Goal: Task Accomplishment & Management: Complete application form

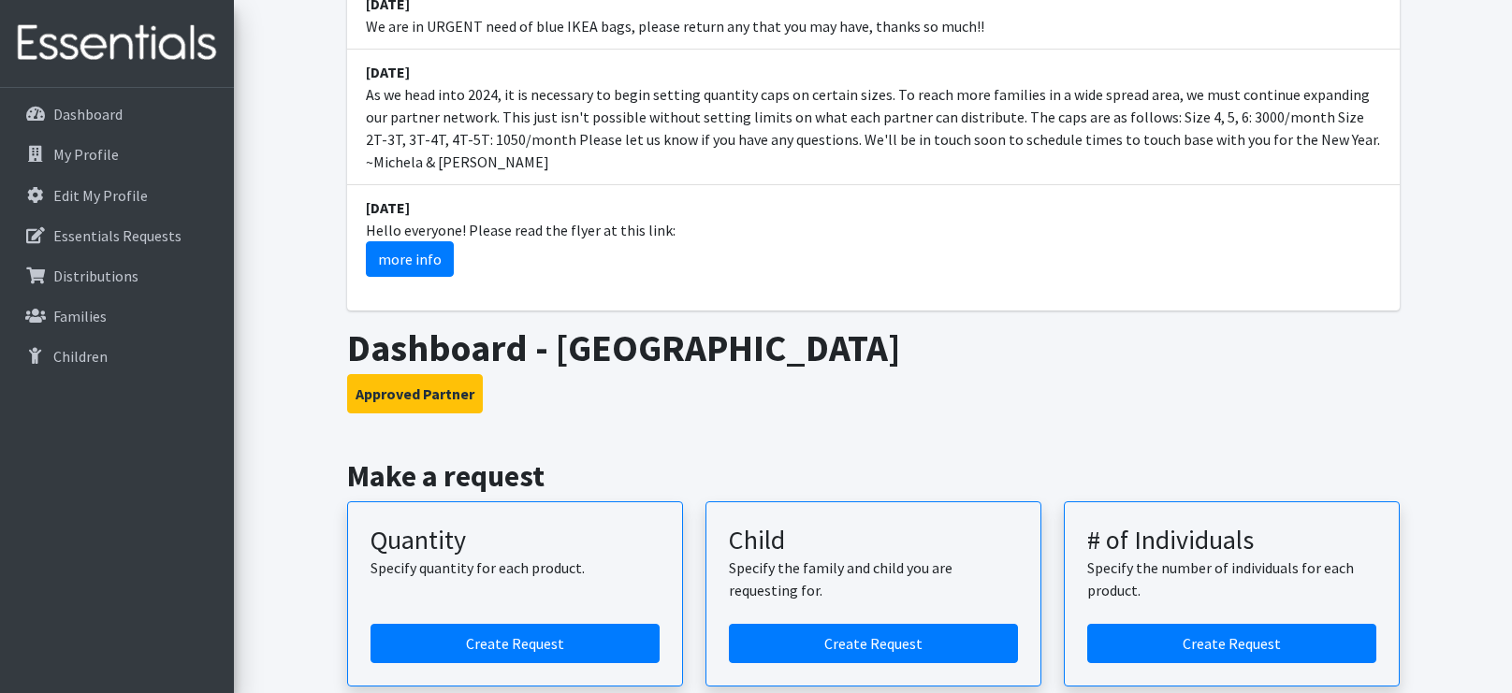
scroll to position [630, 0]
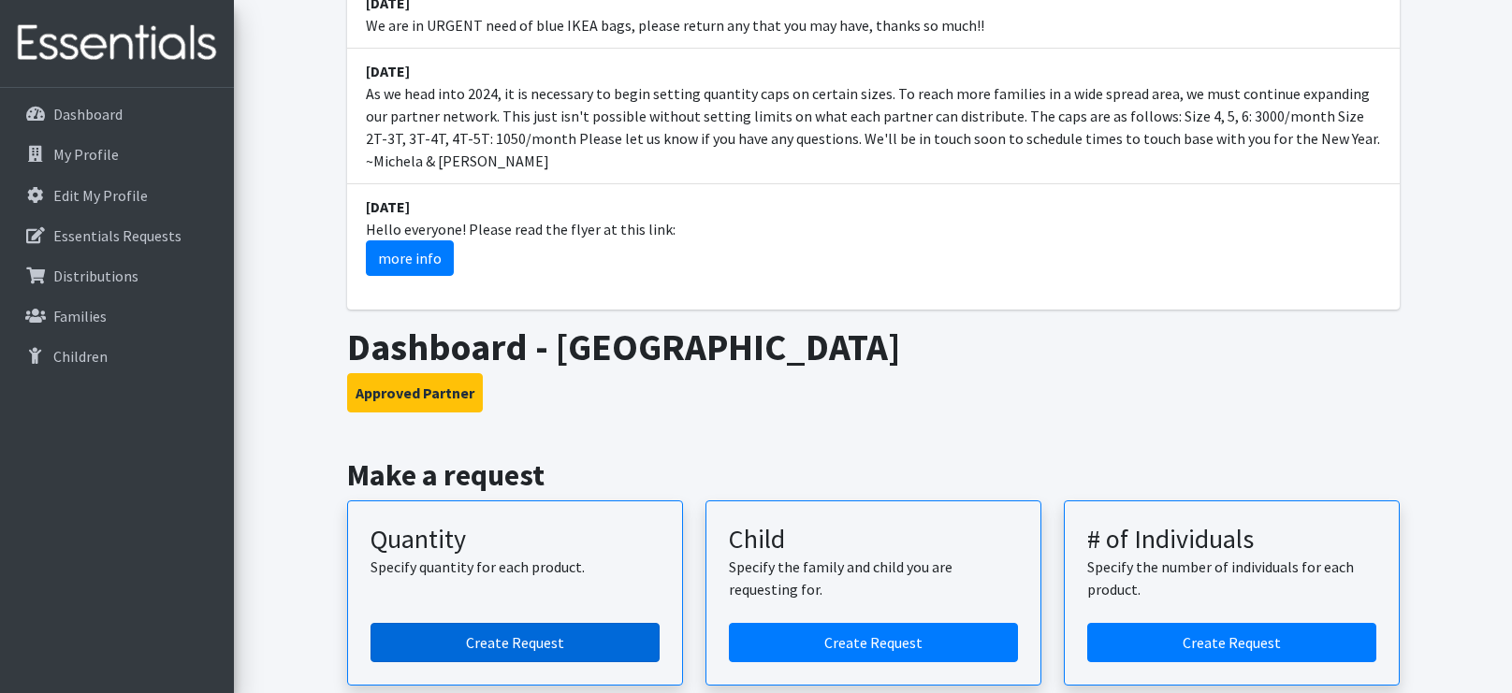
click at [482, 623] on link "Create Request" at bounding box center [514, 642] width 289 height 39
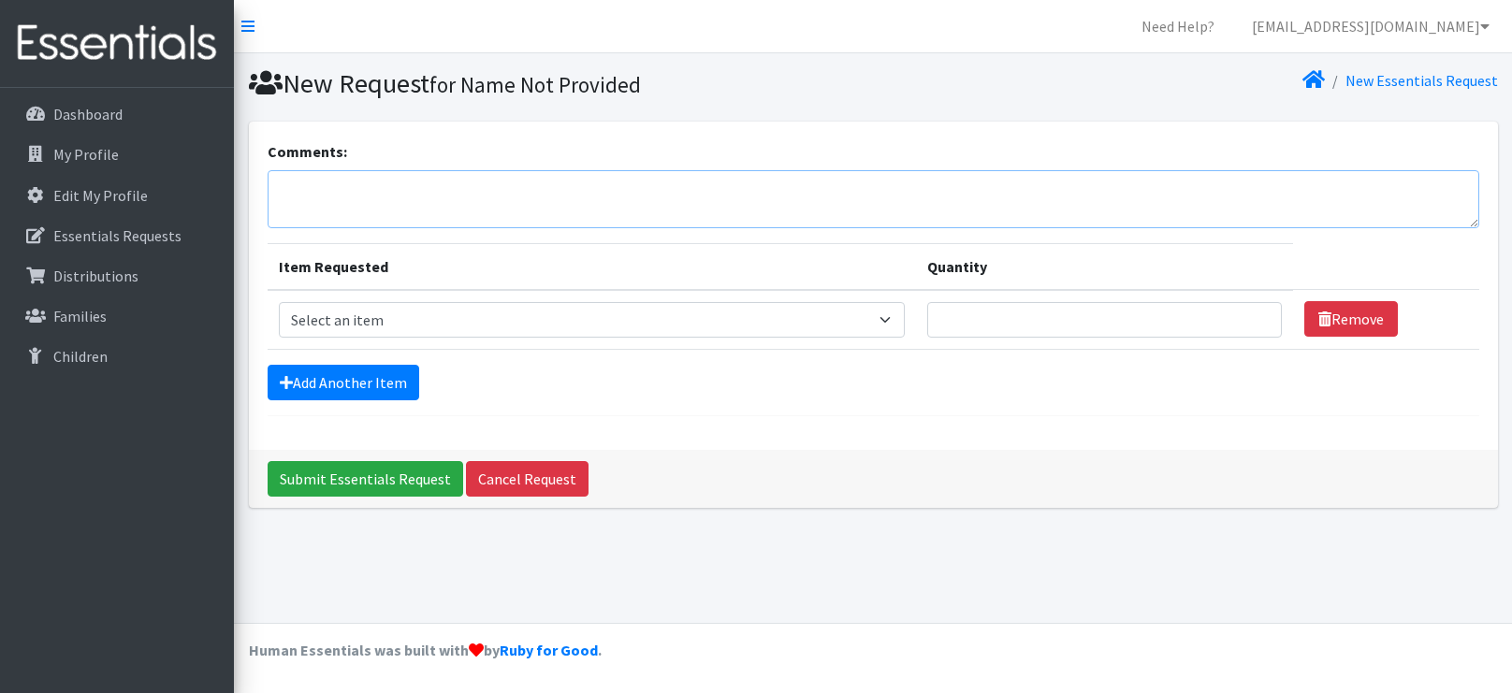
click at [771, 191] on textarea "Comments:" at bounding box center [874, 199] width 1212 height 58
type textarea "SNCC [PERSON_NAME]"
click at [372, 385] on link "Add Another Item" at bounding box center [344, 383] width 152 height 36
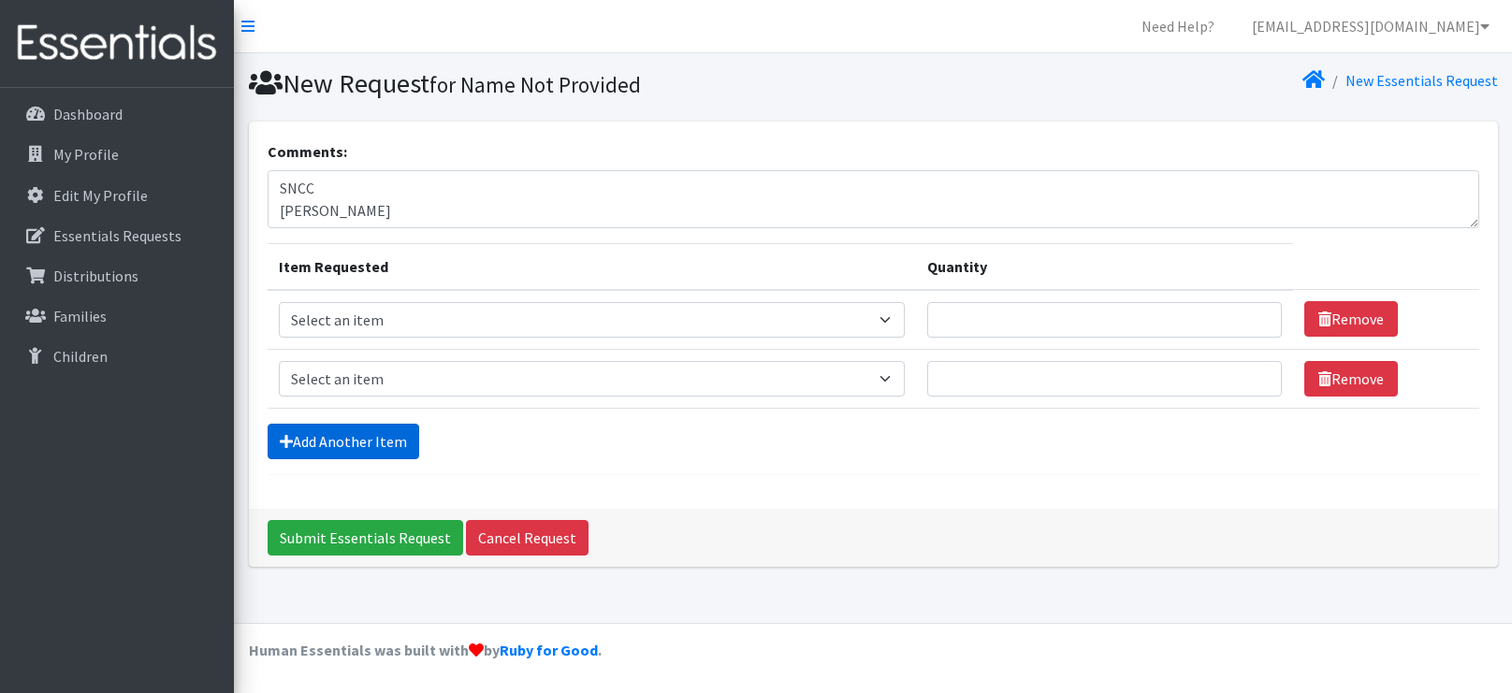
click at [363, 445] on link "Add Another Item" at bounding box center [344, 442] width 152 height 36
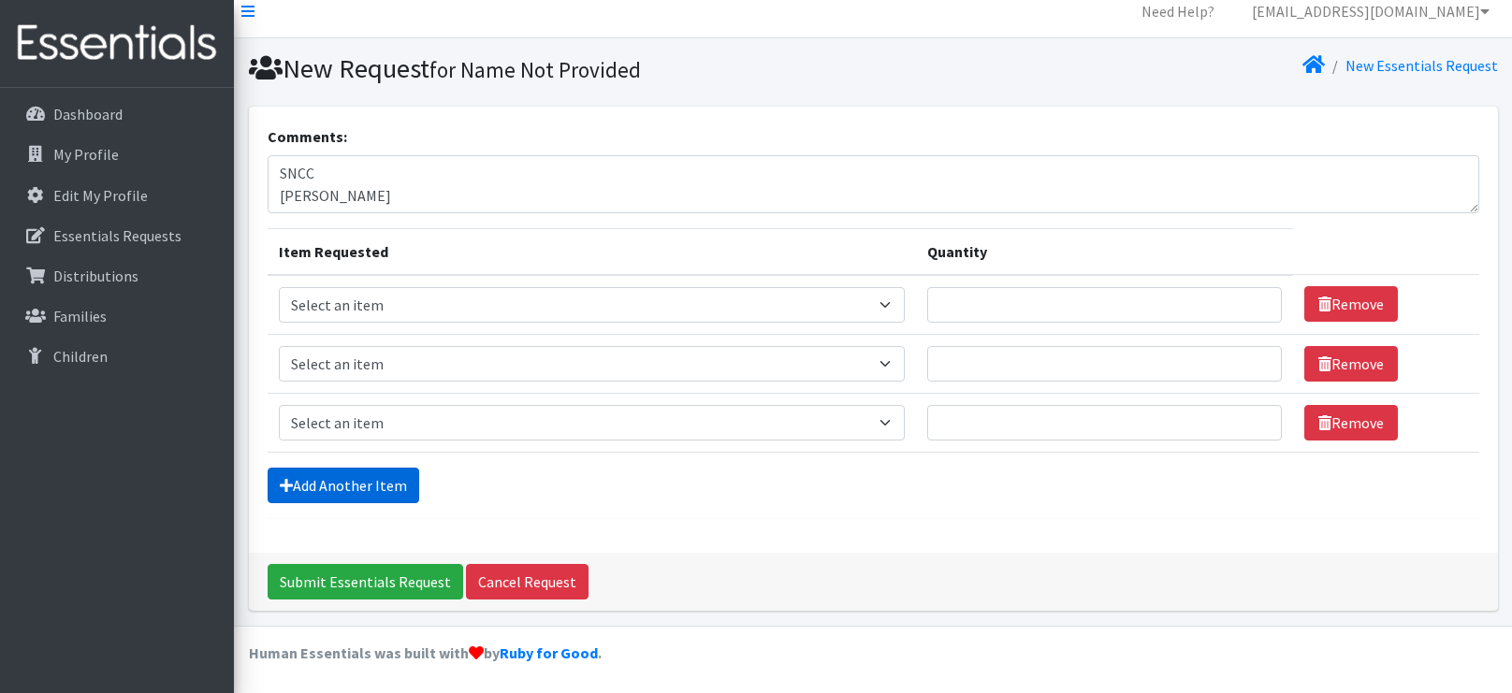
click at [350, 472] on link "Add Another Item" at bounding box center [344, 486] width 152 height 36
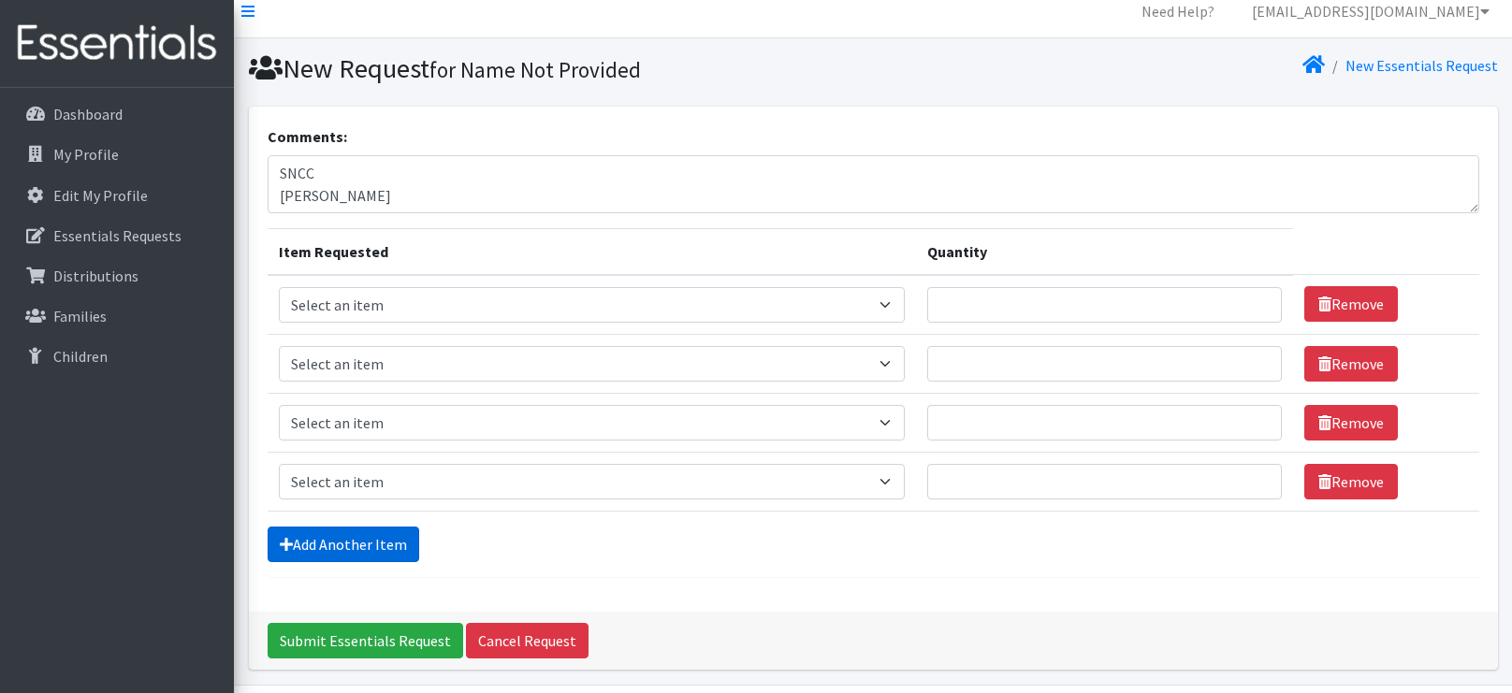
scroll to position [74, 0]
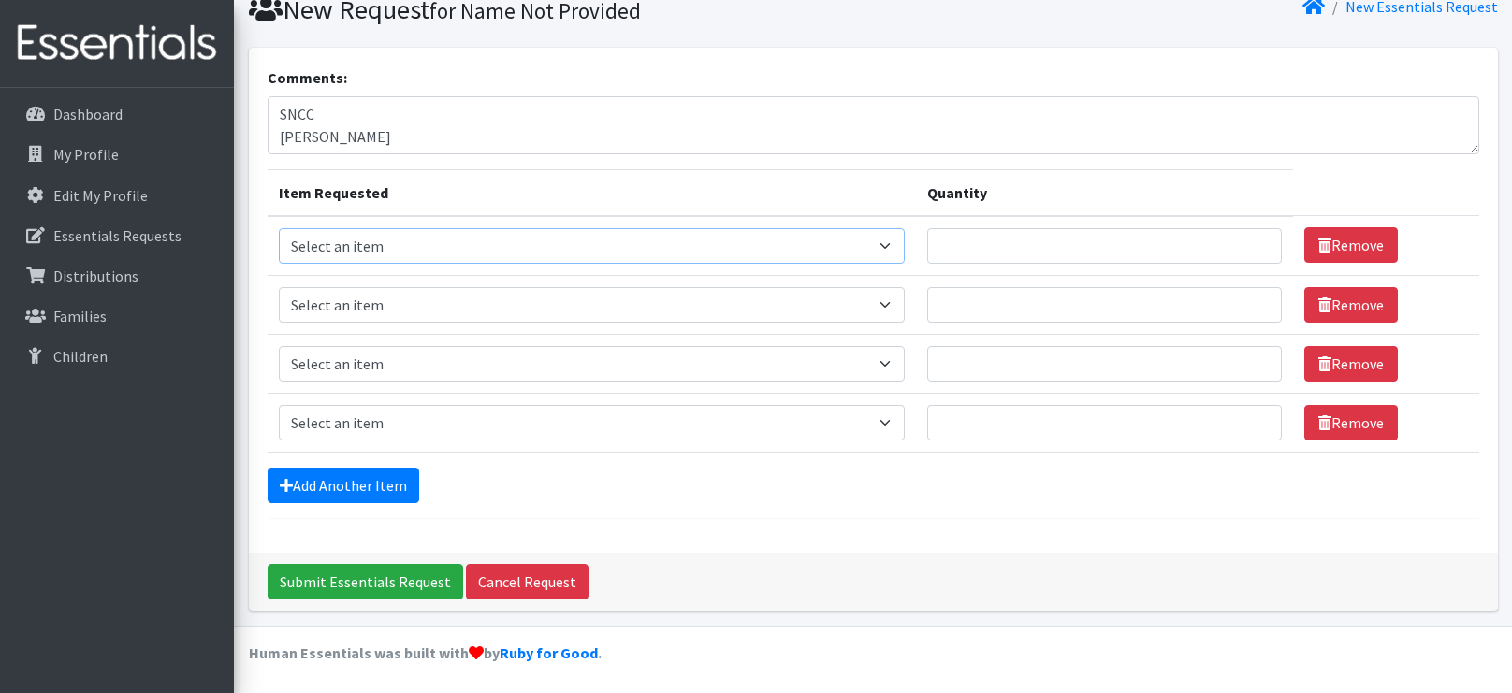
click at [864, 239] on select "Select an item 2T3T(30/child) 3T4T(30/child) 4T5T(30/child) Cloth Diaper Kit (s…" at bounding box center [592, 246] width 627 height 36
click at [279, 228] on select "Select an item 2T3T(30/child) 3T4T(30/child) 4T5T(30/child) Cloth Diaper Kit (s…" at bounding box center [592, 246] width 627 height 36
click at [753, 234] on select "Select an item 2T3T(30/child) 3T4T(30/child) 4T5T(30/child) Cloth Diaper Kit (s…" at bounding box center [592, 246] width 627 height 36
select select "966"
click at [279, 228] on select "Select an item 2T3T(30/child) 3T4T(30/child) 4T5T(30/child) Cloth Diaper Kit (s…" at bounding box center [592, 246] width 627 height 36
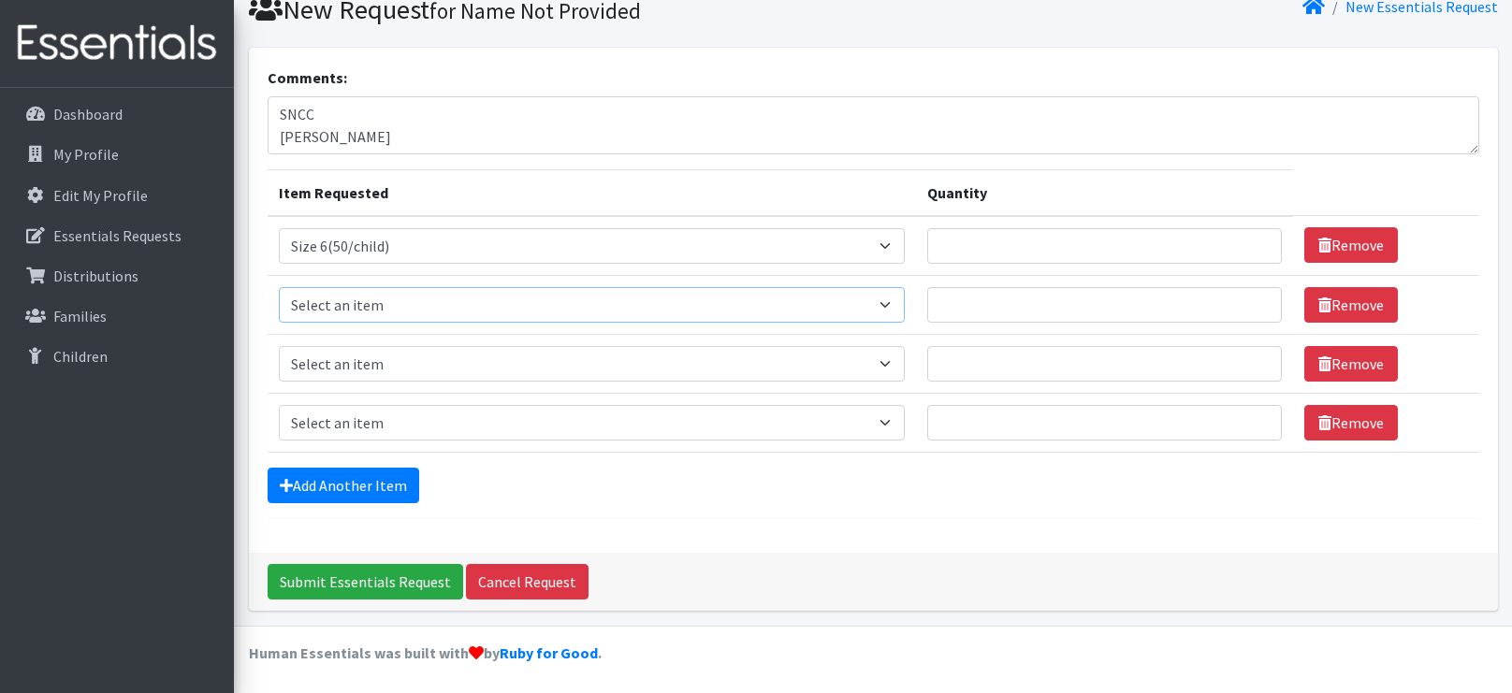
click at [631, 298] on select "Select an item 2T3T(30/child) 3T4T(30/child) 4T5T(30/child) Cloth Diaper Kit (s…" at bounding box center [592, 305] width 627 height 36
select select "964"
click at [279, 287] on select "Select an item 2T3T(30/child) 3T4T(30/child) 4T5T(30/child) Cloth Diaper Kit (s…" at bounding box center [592, 305] width 627 height 36
click at [403, 363] on select "Select an item 2T3T(30/child) 3T4T(30/child) 4T5T(30/child) Cloth Diaper Kit (s…" at bounding box center [592, 364] width 627 height 36
select select "963"
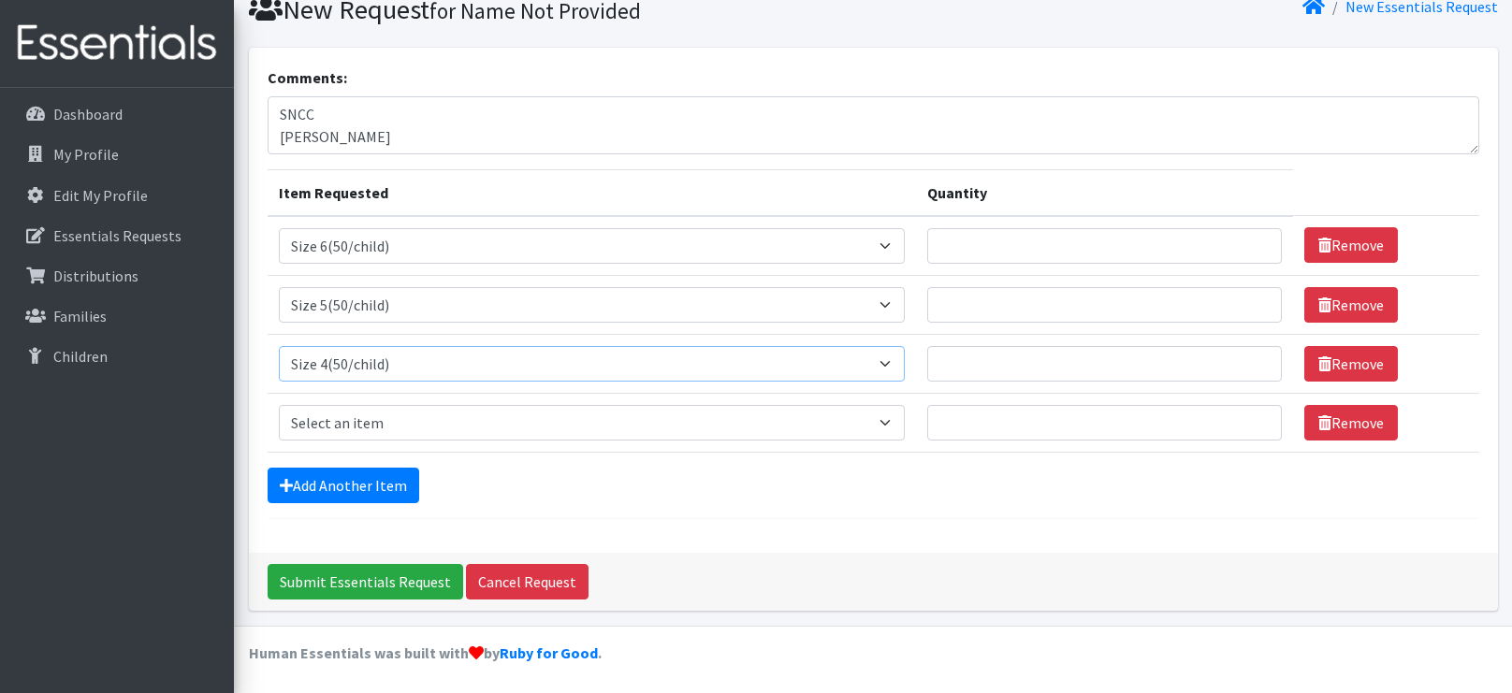
click at [279, 346] on select "Select an item 2T3T(30/child) 3T4T(30/child) 4T5T(30/child) Cloth Diaper Kit (s…" at bounding box center [592, 364] width 627 height 36
click at [385, 431] on select "Select an item 2T3T(30/child) 3T4T(30/child) 4T5T(30/child) Cloth Diaper Kit (s…" at bounding box center [592, 423] width 627 height 36
select select "954"
click at [279, 405] on select "Select an item 2T3T(30/child) 3T4T(30/child) 4T5T(30/child) Cloth Diaper Kit (s…" at bounding box center [592, 423] width 627 height 36
click at [1028, 253] on input "Quantity" at bounding box center [1104, 246] width 354 height 36
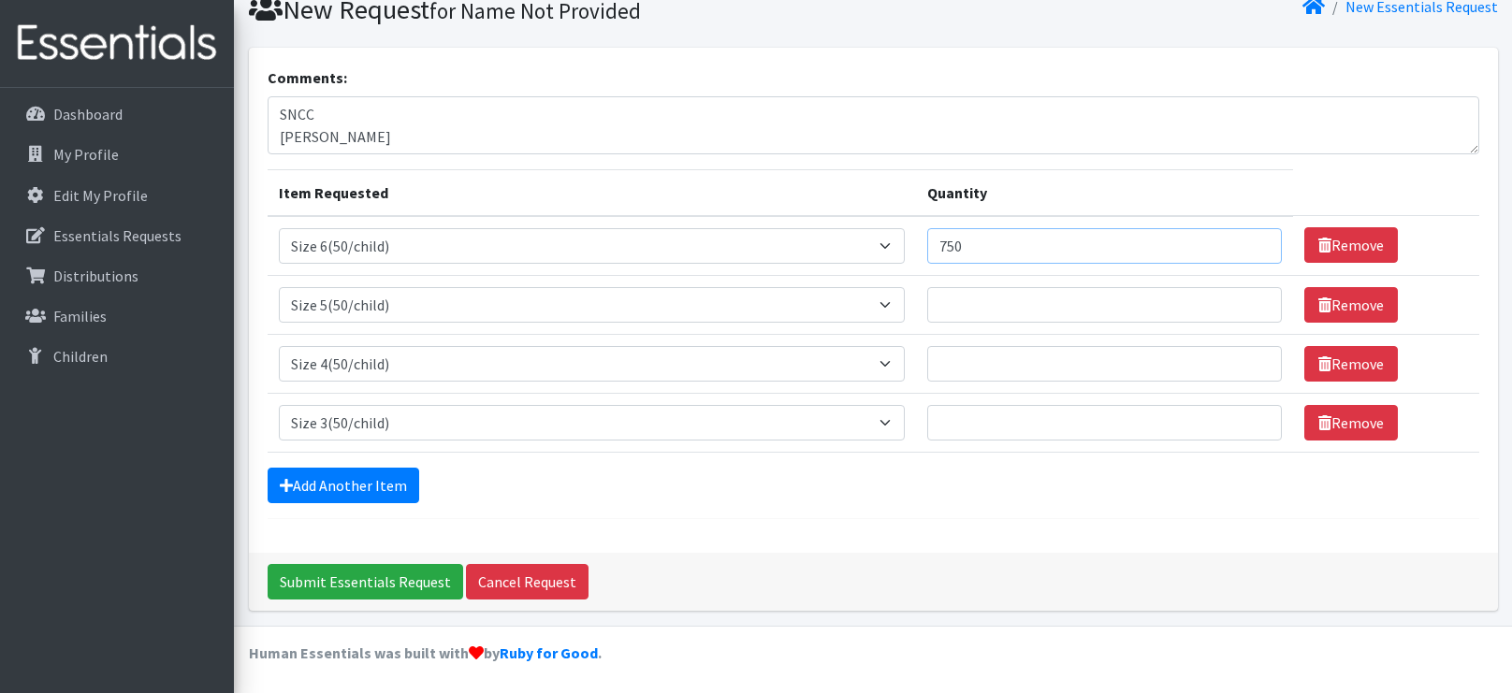
type input "750"
click at [1028, 310] on input "Quantity" at bounding box center [1104, 305] width 354 height 36
type input "750"
click at [1014, 353] on input "Quantity" at bounding box center [1104, 364] width 354 height 36
type input "750"
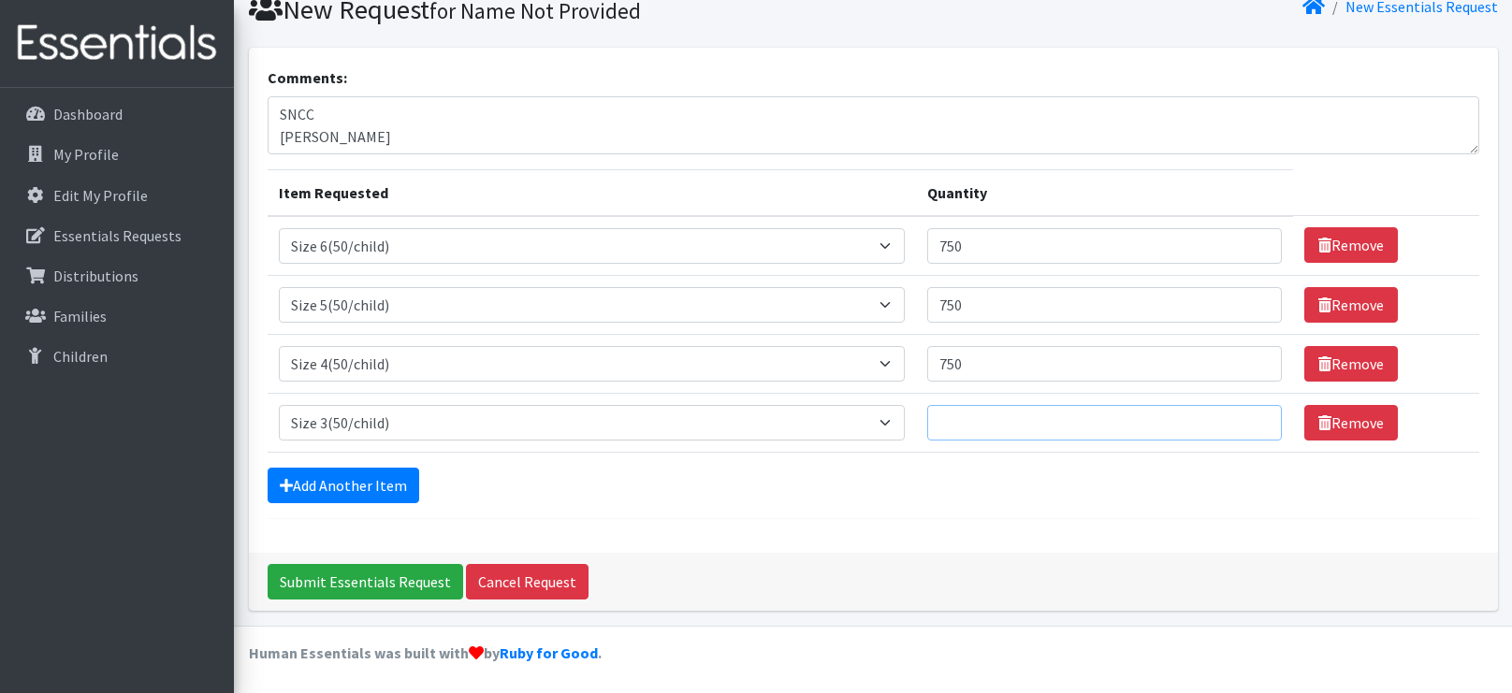
click at [964, 419] on input "Quantity" at bounding box center [1104, 423] width 354 height 36
type input "500"
click at [356, 477] on link "Add Another Item" at bounding box center [344, 486] width 152 height 36
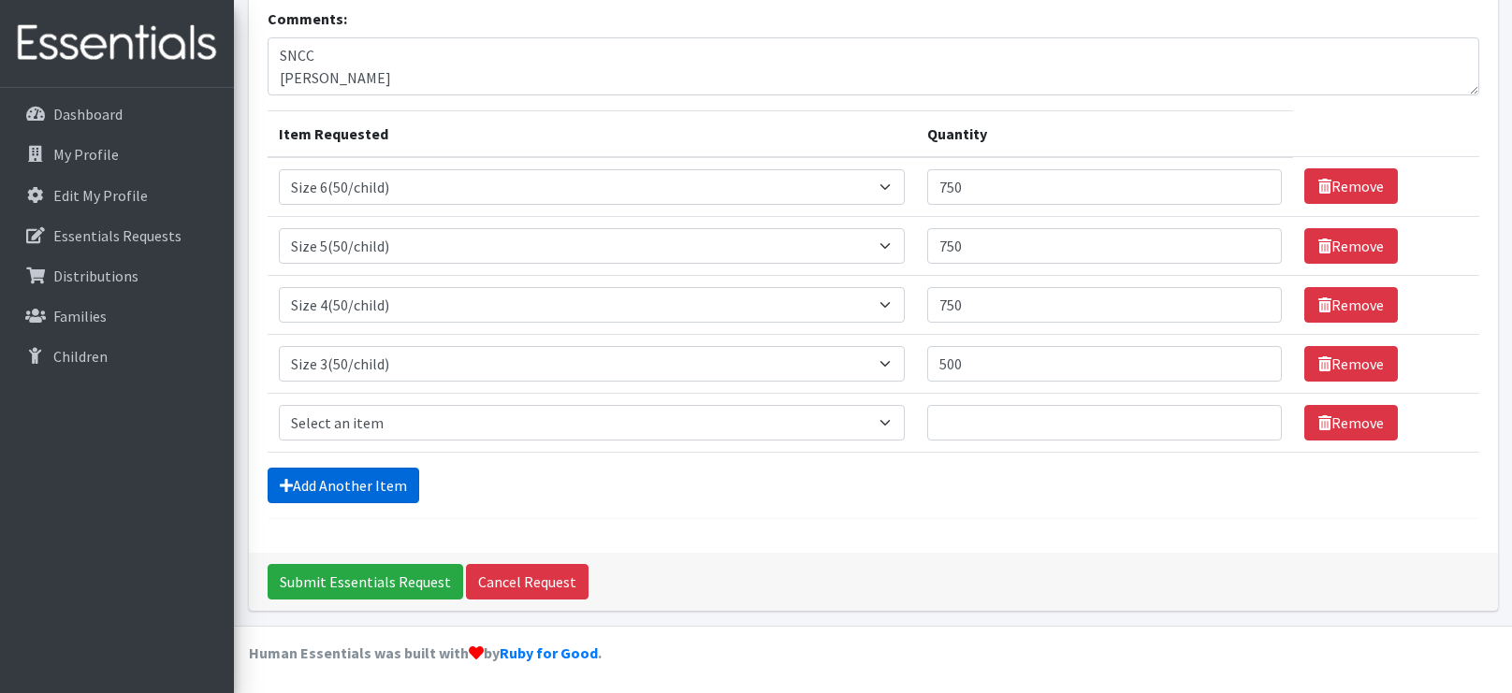
click at [356, 477] on link "Add Another Item" at bounding box center [344, 486] width 152 height 36
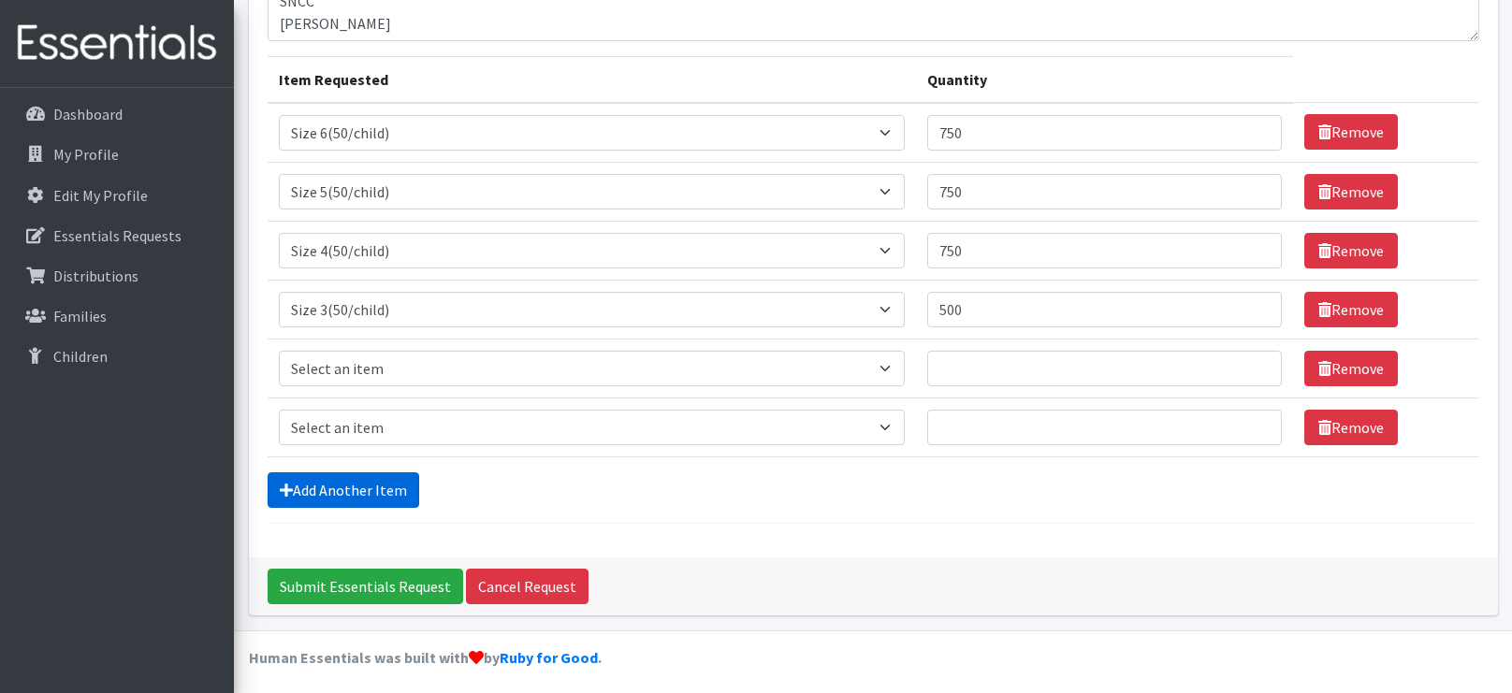
scroll to position [192, 0]
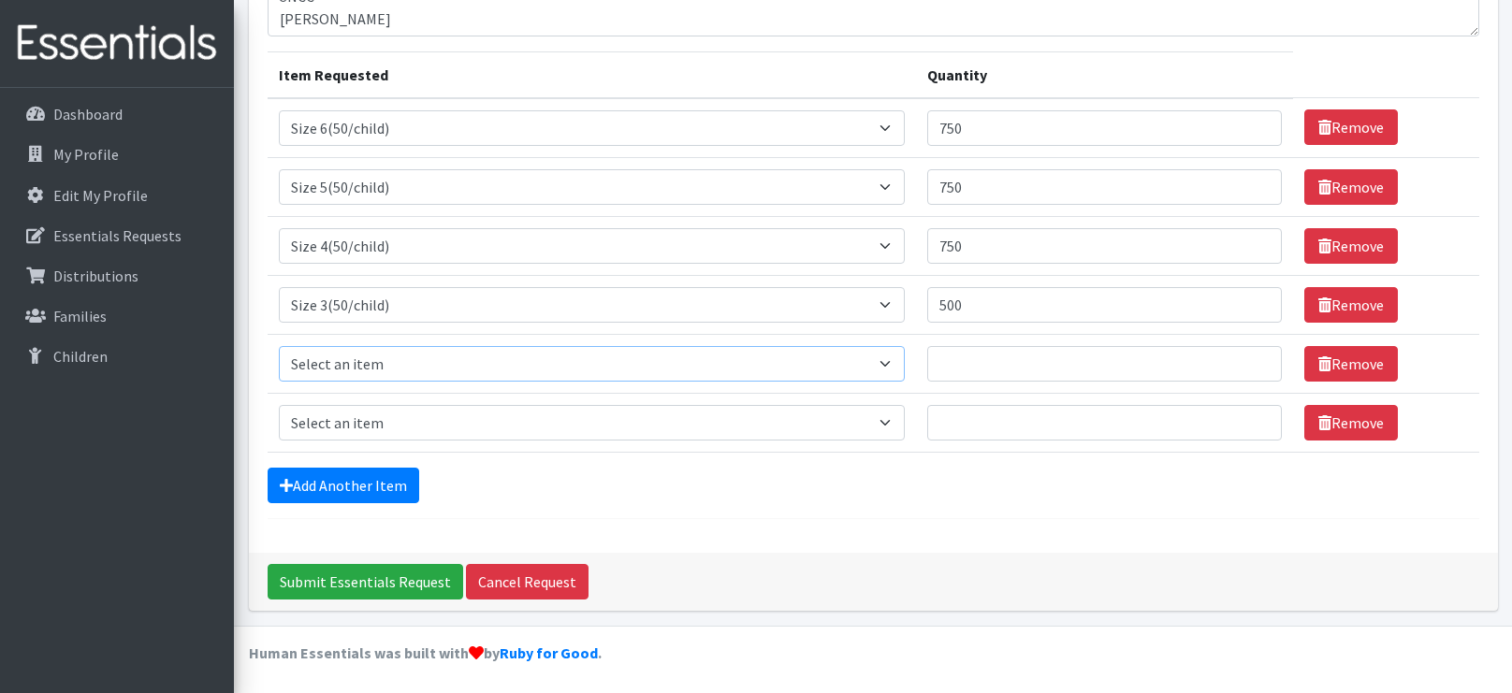
click at [460, 360] on select "Select an item 2T3T(30/child) 3T4T(30/child) 4T5T(30/child) Cloth Diaper Kit (s…" at bounding box center [592, 364] width 627 height 36
click at [499, 521] on div "Comments: SNCC [PERSON_NAME] Item Requested Quantity Item Requested Select an i…" at bounding box center [873, 241] width 1249 height 623
click at [496, 362] on select "Select an item 2T3T(30/child) 3T4T(30/child) 4T5T(30/child) Cloth Diaper Kit (s…" at bounding box center [592, 364] width 627 height 36
click at [279, 346] on select "Select an item 2T3T(30/child) 3T4T(30/child) 4T5T(30/child) Cloth Diaper Kit (s…" at bounding box center [592, 364] width 627 height 36
click at [851, 367] on select "Select an item 2T3T(30/child) 3T4T(30/child) 4T5T(30/child) Cloth Diaper Kit (s…" at bounding box center [592, 364] width 627 height 36
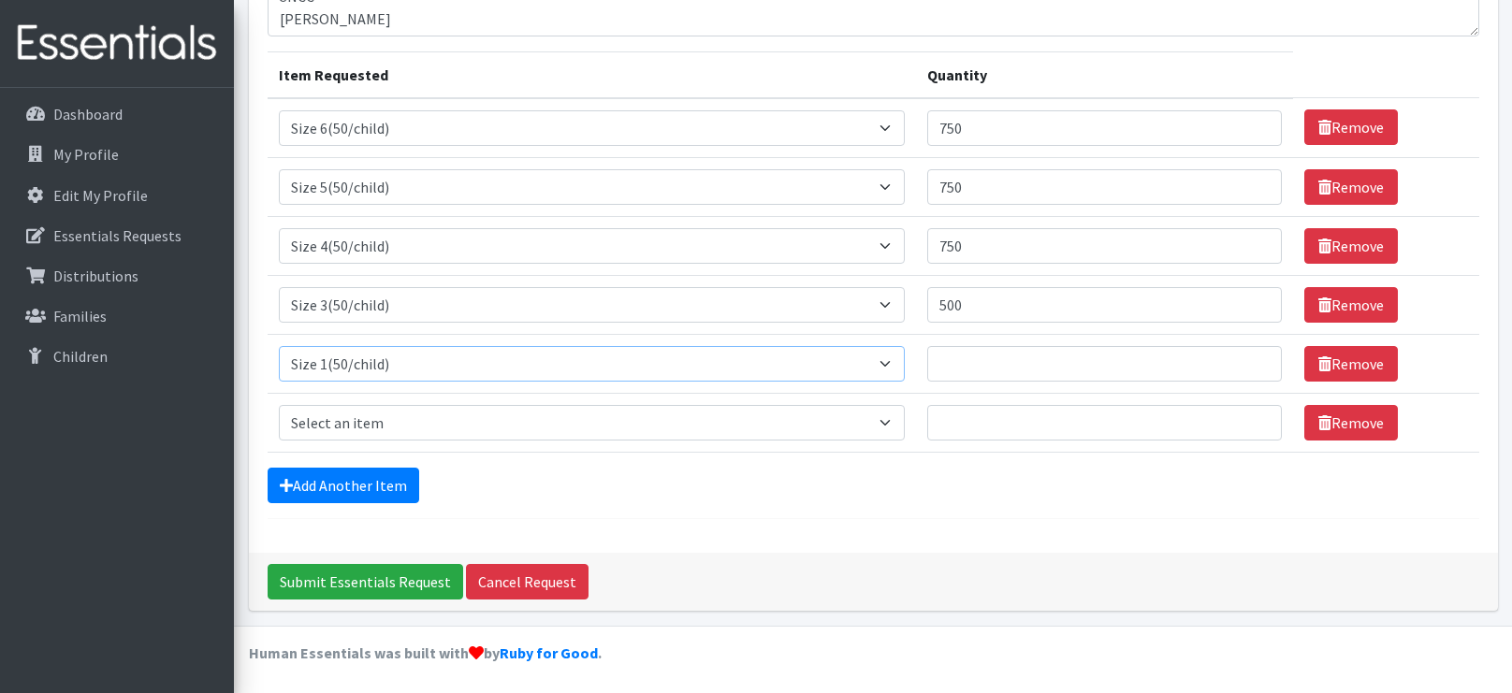
select select "953"
click at [279, 346] on select "Select an item 2T3T(30/child) 3T4T(30/child) 4T5T(30/child) Cloth Diaper Kit (s…" at bounding box center [592, 364] width 627 height 36
click at [577, 423] on select "Select an item 2T3T(30/child) 3T4T(30/child) 4T5T(30/child) Cloth Diaper Kit (s…" at bounding box center [592, 423] width 627 height 36
select select "941"
click at [279, 405] on select "Select an item 2T3T(30/child) 3T4T(30/child) 4T5T(30/child) Cloth Diaper Kit (s…" at bounding box center [592, 423] width 627 height 36
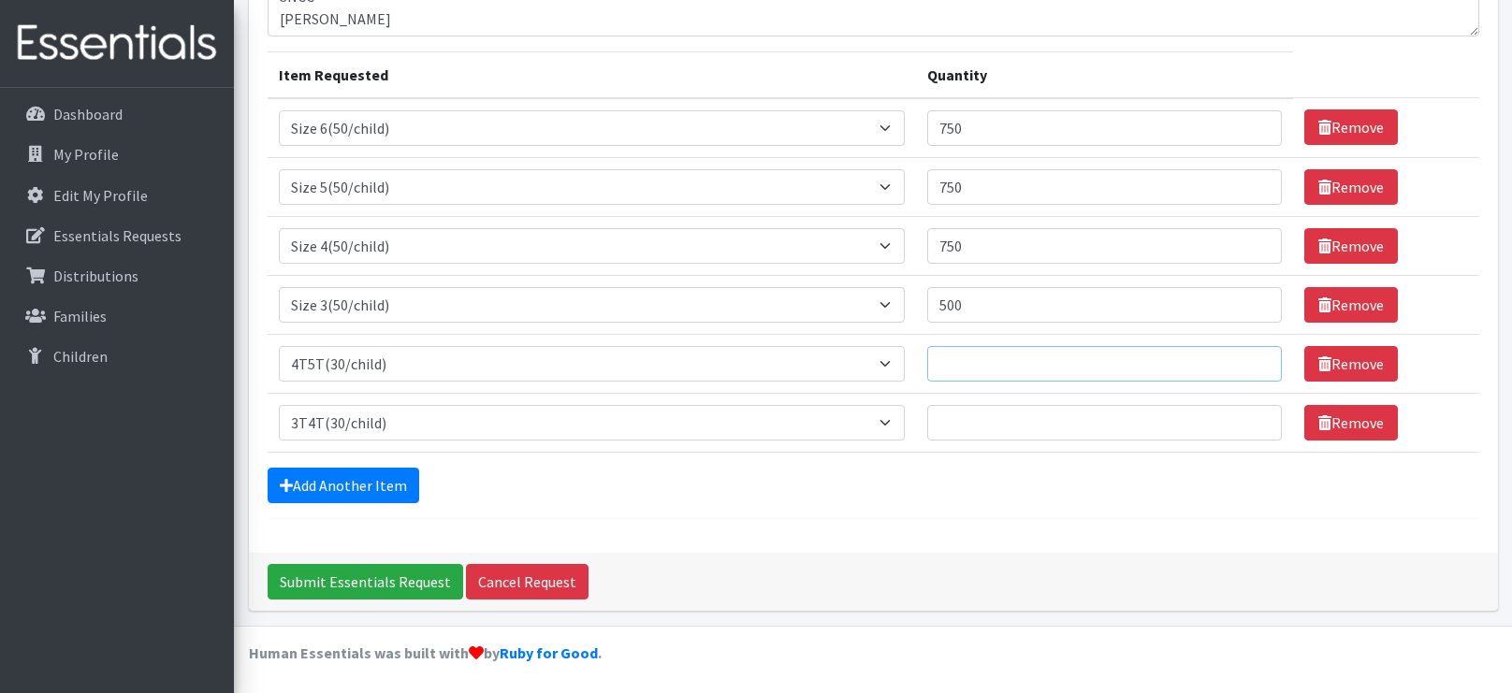
click at [1004, 355] on input "Quantity" at bounding box center [1104, 364] width 354 height 36
type input "180"
click at [1012, 430] on input "Quantity" at bounding box center [1104, 423] width 354 height 36
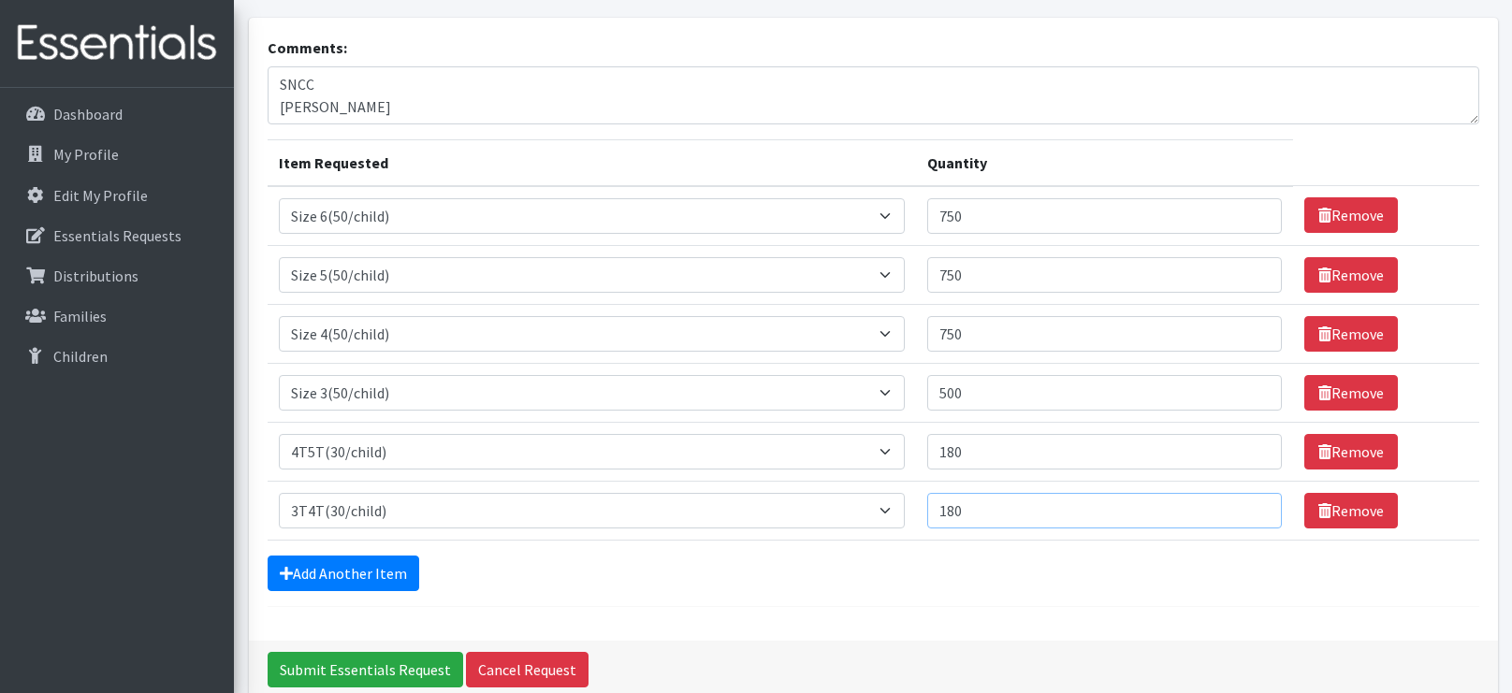
scroll to position [98, 0]
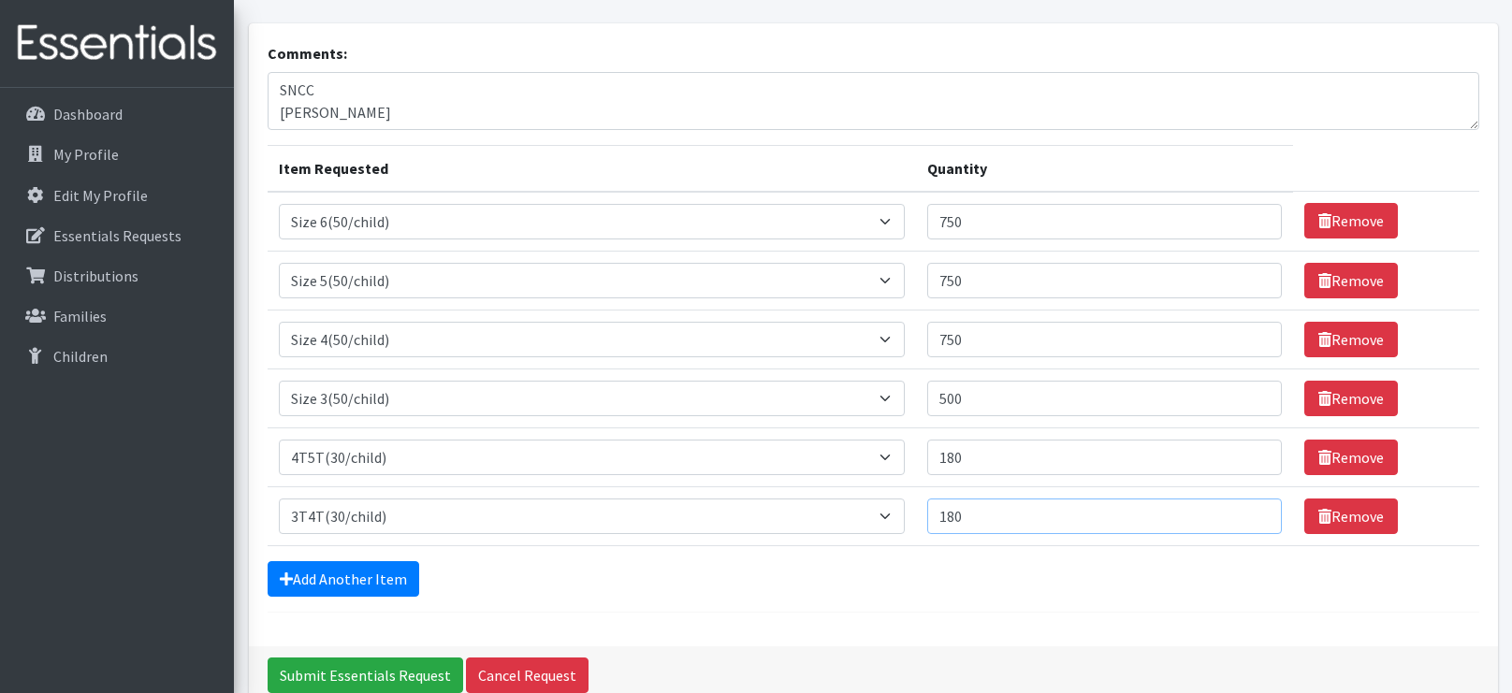
type input "180"
click at [717, 80] on textarea "SNCC [PERSON_NAME]" at bounding box center [874, 101] width 1212 height 58
click at [1139, 428] on td "Quantity 180" at bounding box center [1104, 457] width 376 height 59
click at [601, 87] on textarea "SNCC 9 [PERSON_NAME]" at bounding box center [874, 101] width 1212 height 58
type textarea "SNCC [DATE] [PERSON_NAME] 10 am"
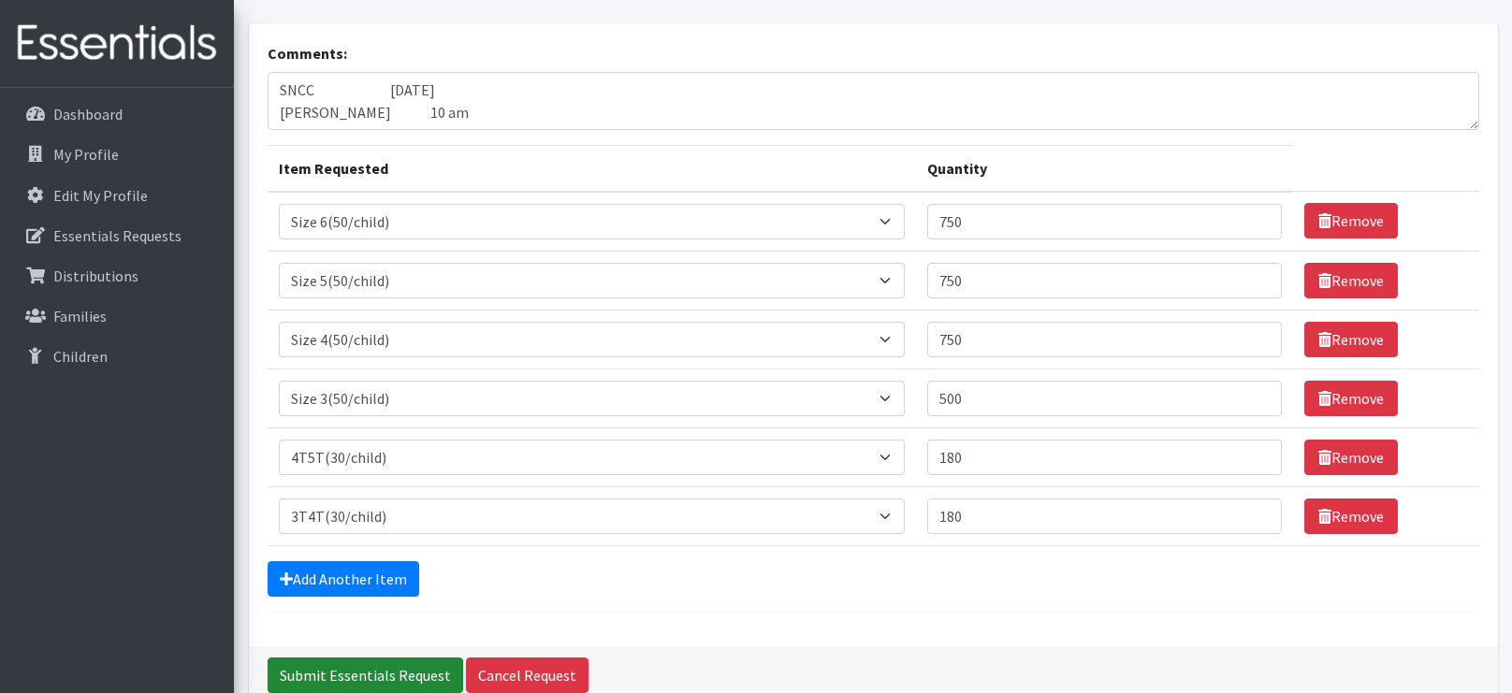
click at [374, 683] on input "Submit Essentials Request" at bounding box center [366, 676] width 196 height 36
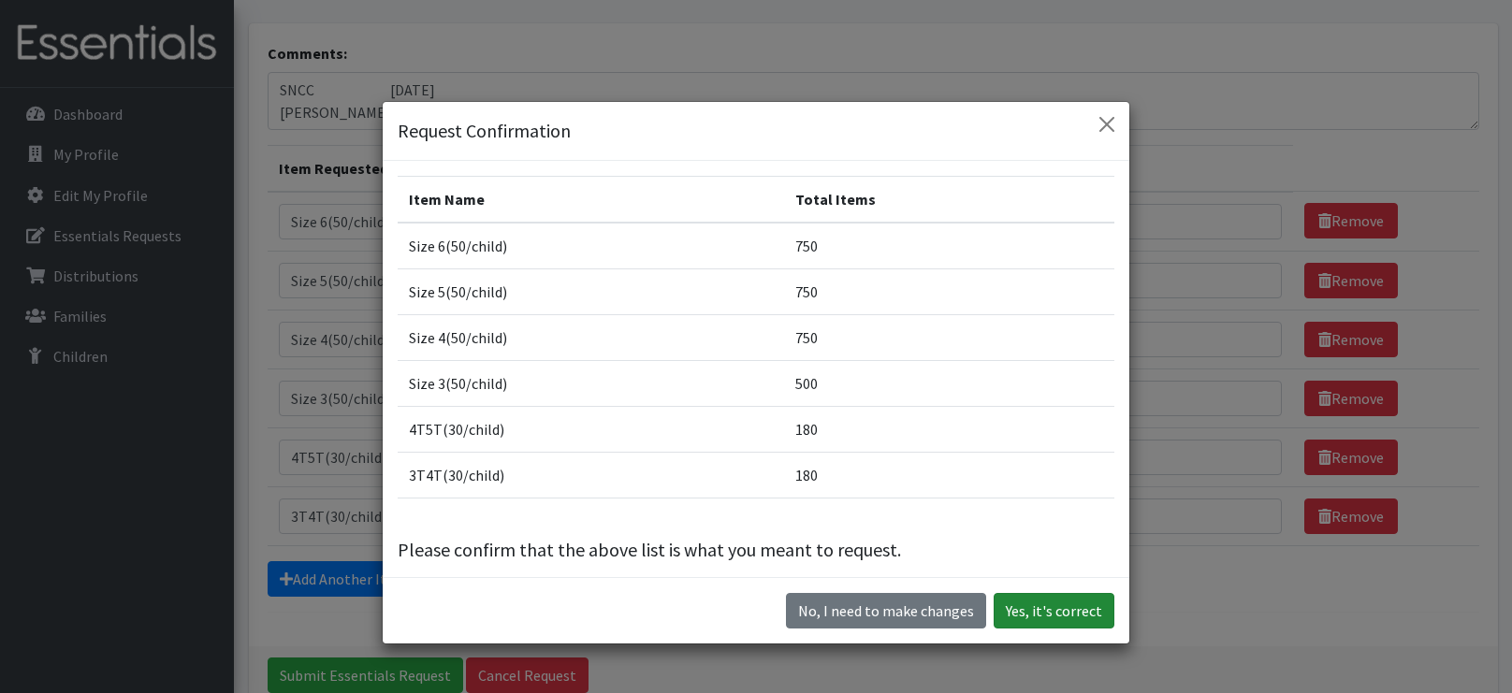
click at [1067, 625] on button "Yes, it's correct" at bounding box center [1054, 611] width 121 height 36
